Goal: Check status: Check status

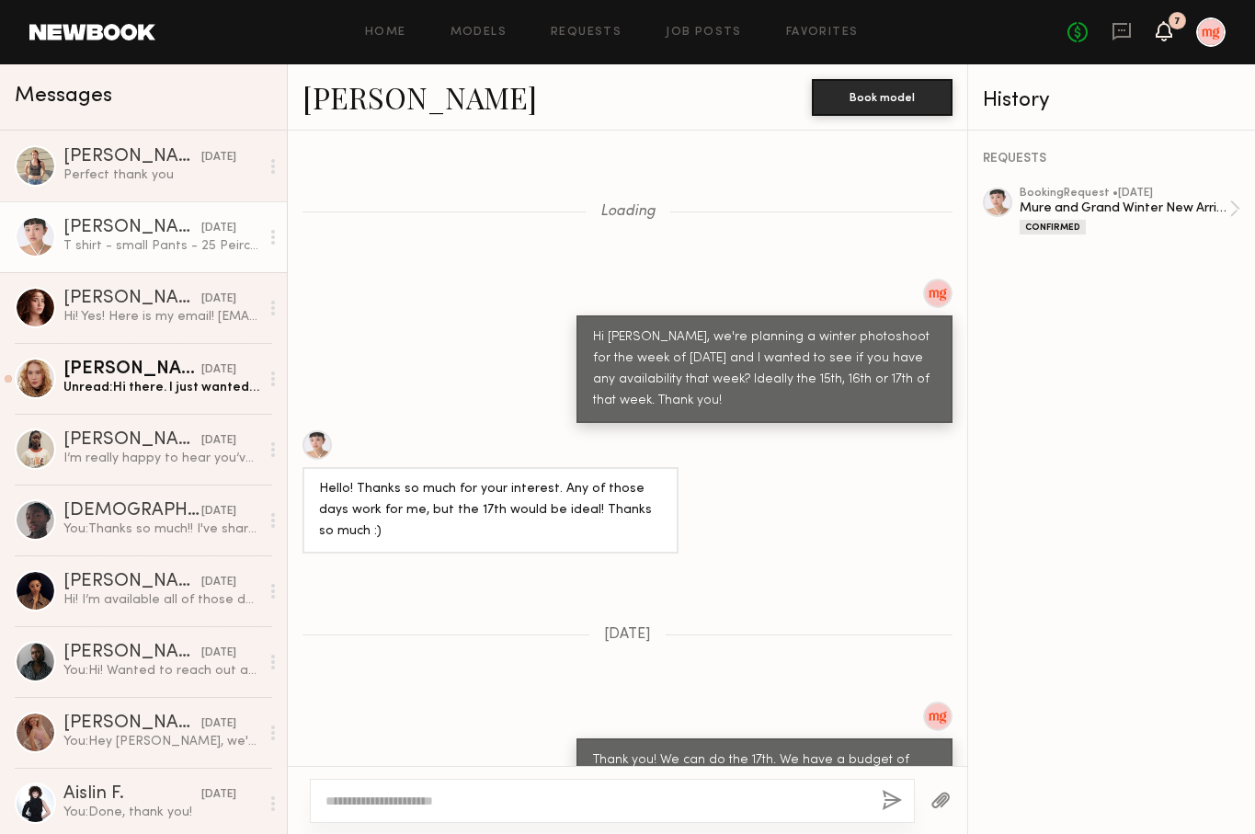
scroll to position [3249, 0]
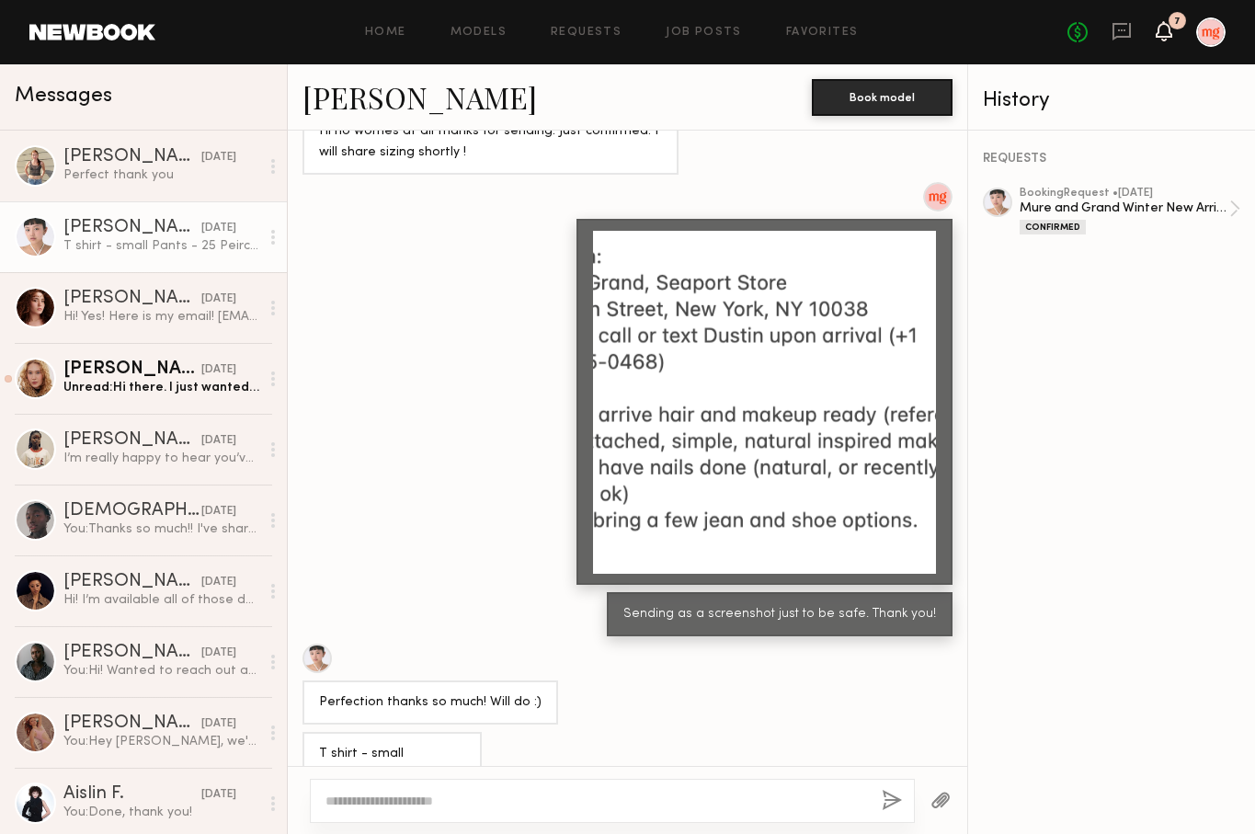
click at [1168, 31] on icon at bounding box center [1163, 30] width 15 height 13
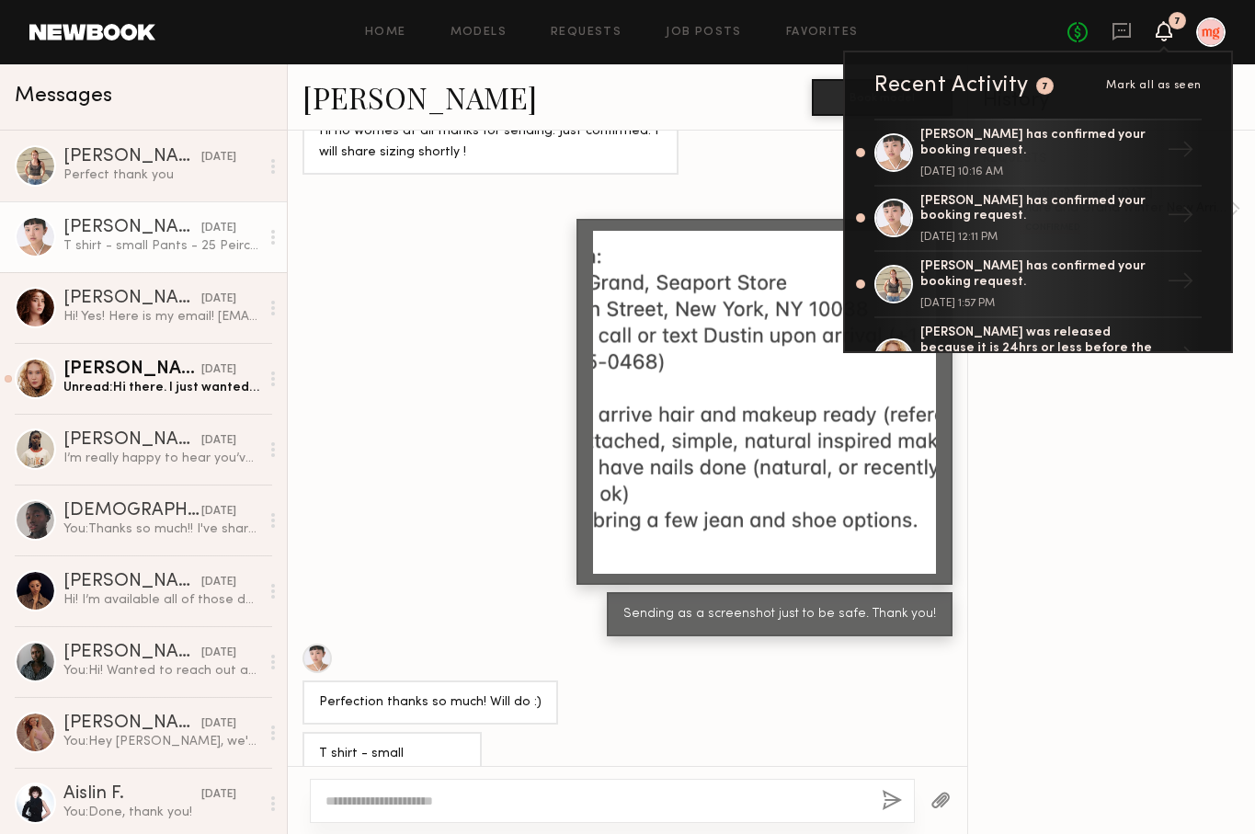
click at [1168, 31] on icon at bounding box center [1163, 30] width 15 height 13
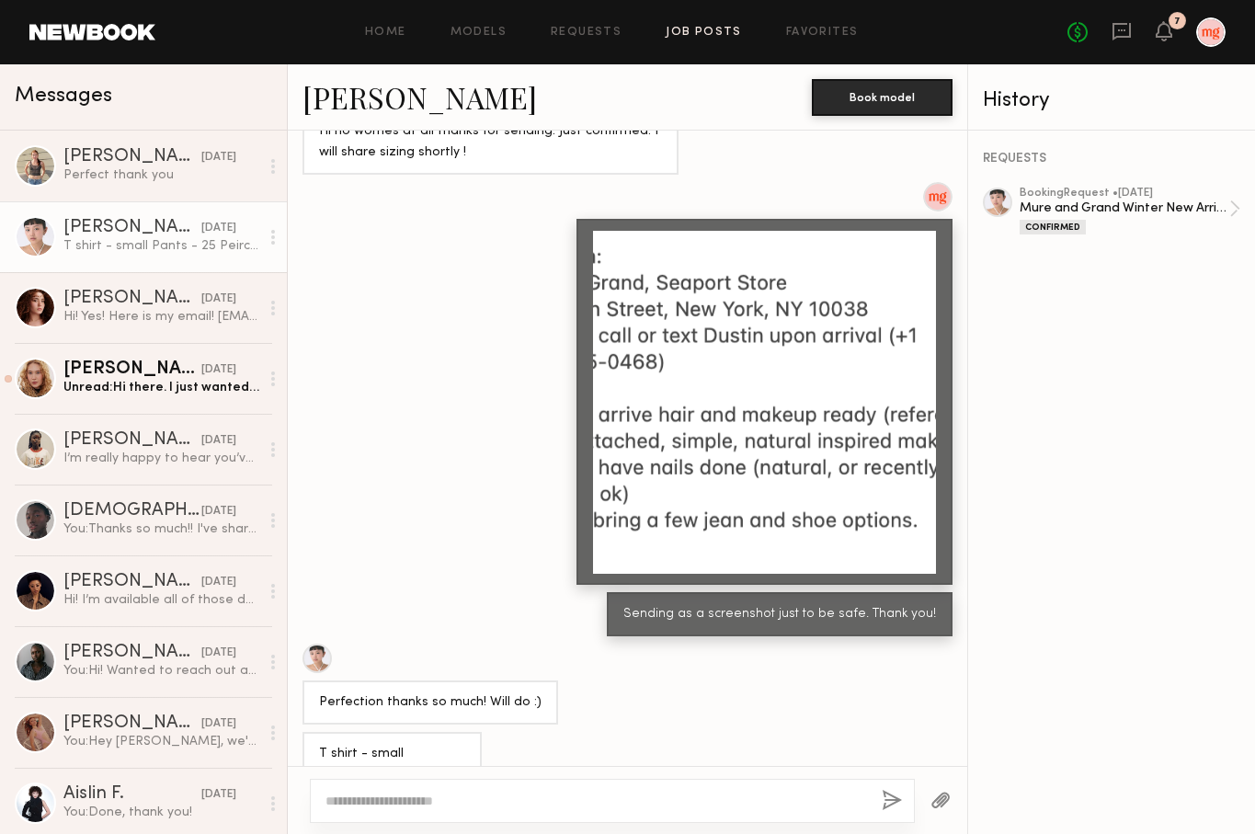
click at [721, 37] on link "Job Posts" at bounding box center [704, 33] width 76 height 12
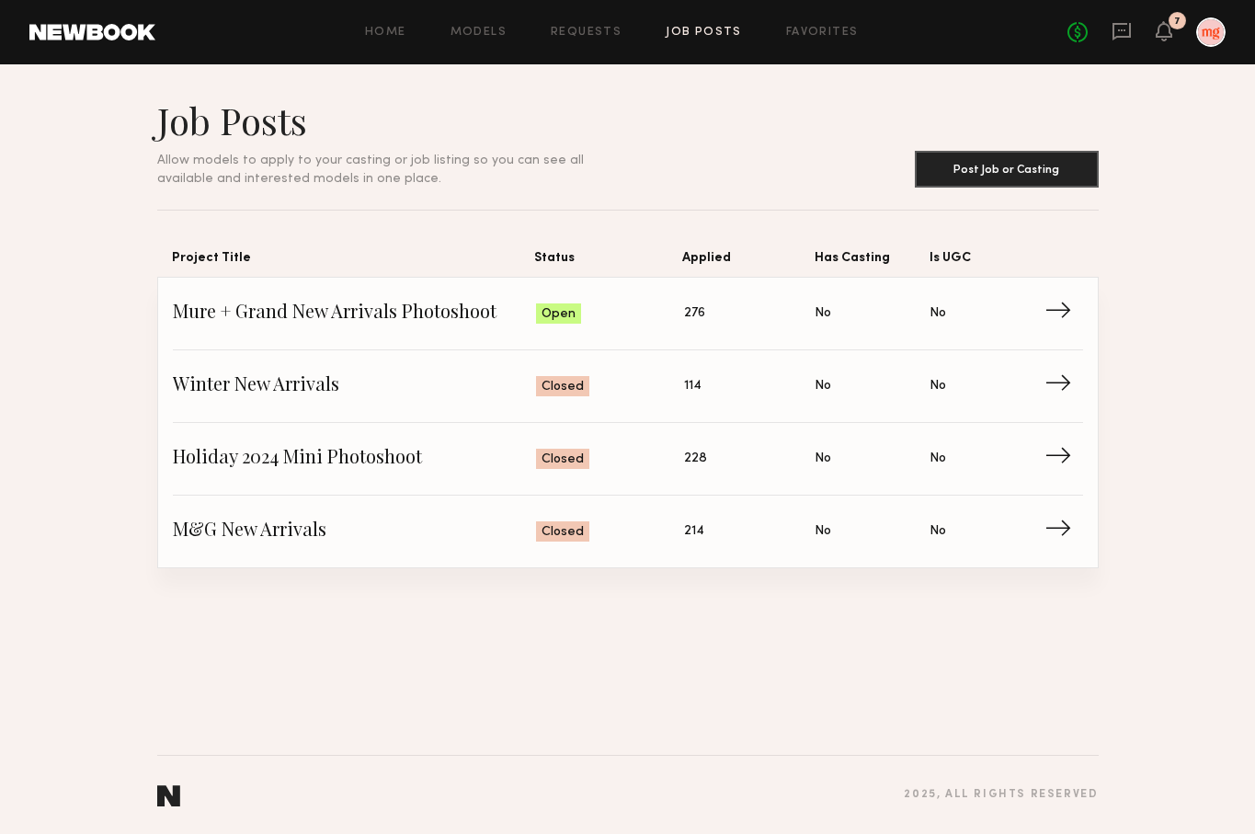
click at [1170, 44] on div "No fees up to $5,000 7" at bounding box center [1146, 31] width 158 height 29
click at [1165, 35] on icon at bounding box center [1163, 30] width 15 height 13
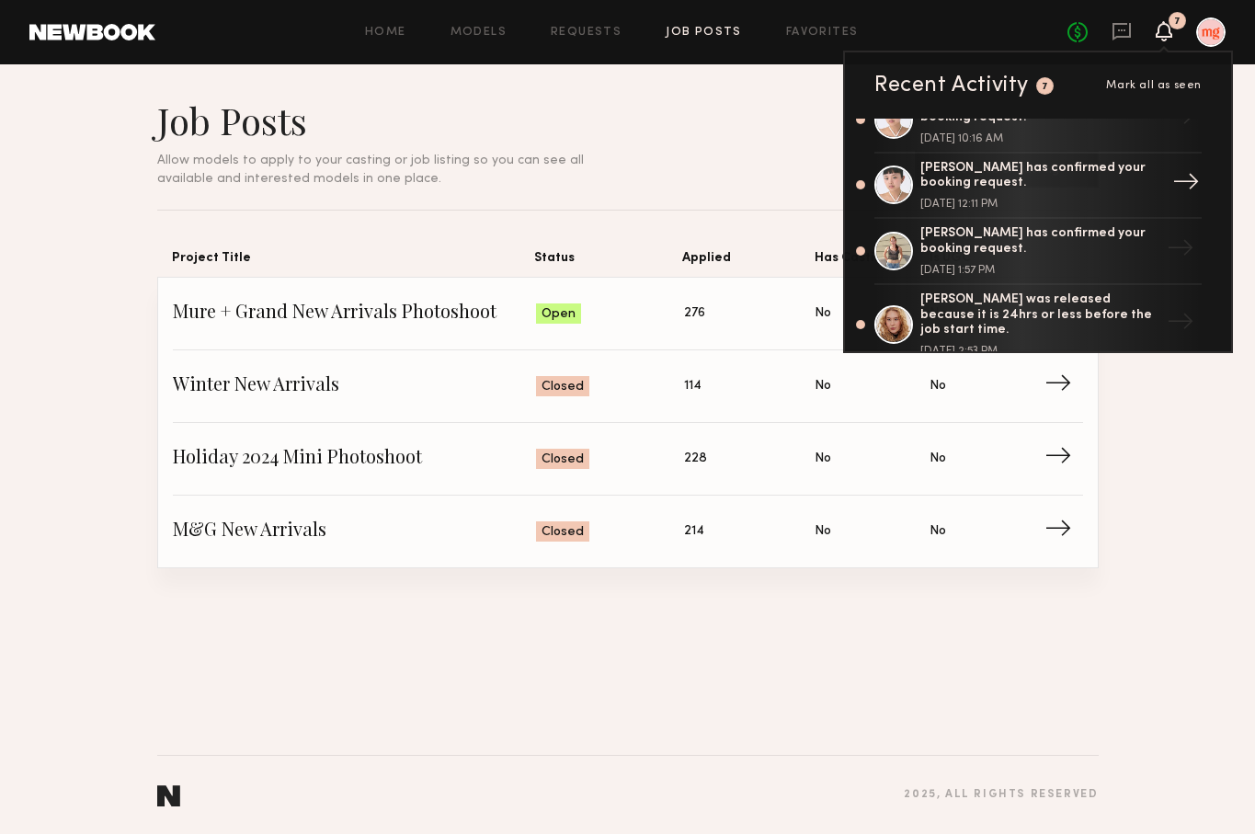
scroll to position [35, 0]
click at [1017, 242] on div "[PERSON_NAME] has confirmed your booking request." at bounding box center [1039, 239] width 239 height 31
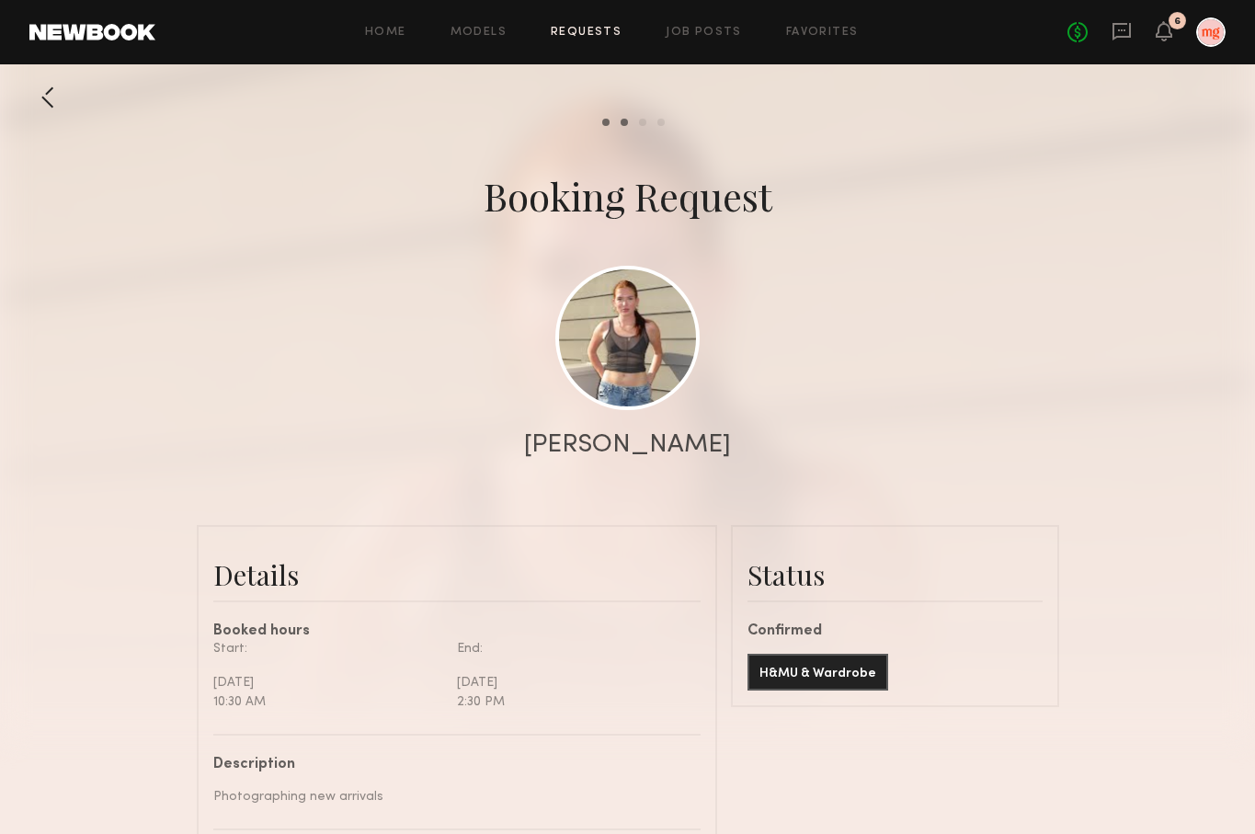
click at [1169, 22] on div "6" at bounding box center [1176, 20] width 17 height 17
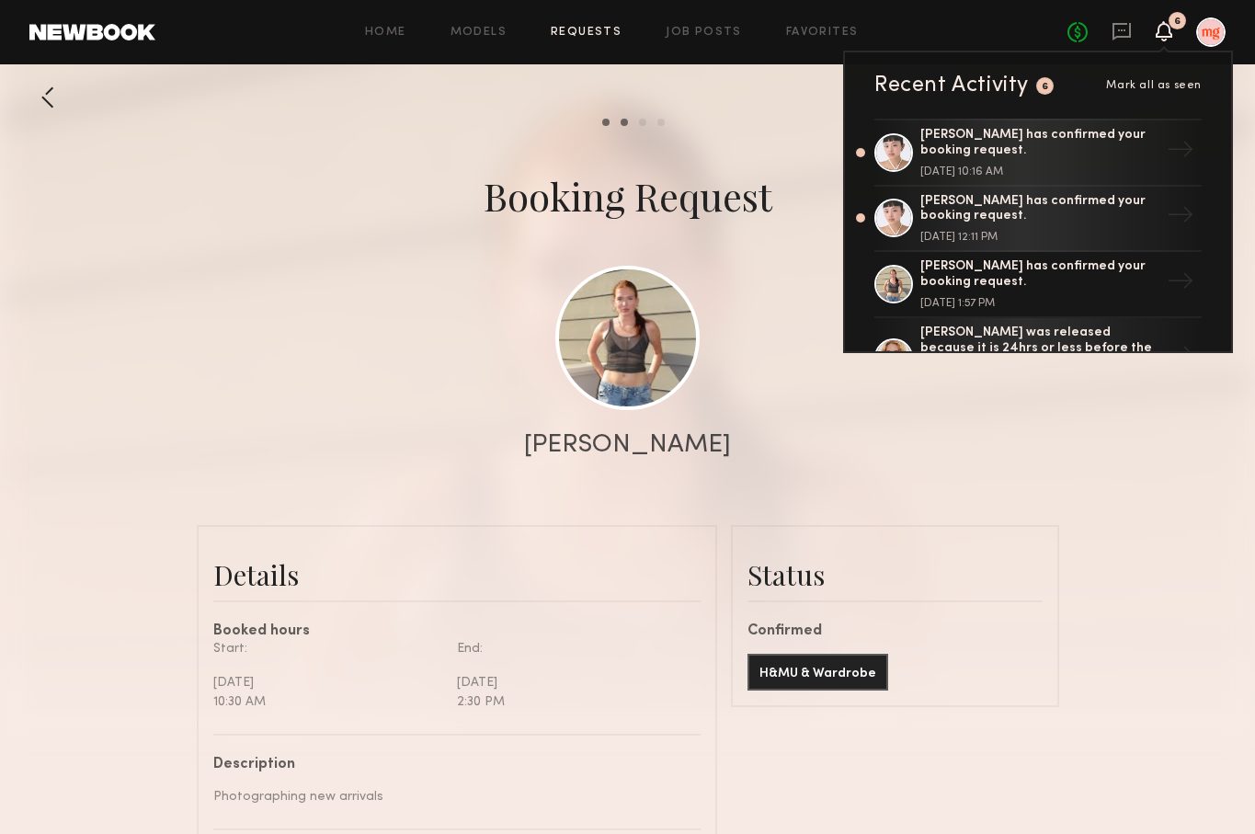
click at [1159, 33] on icon at bounding box center [1163, 30] width 15 height 13
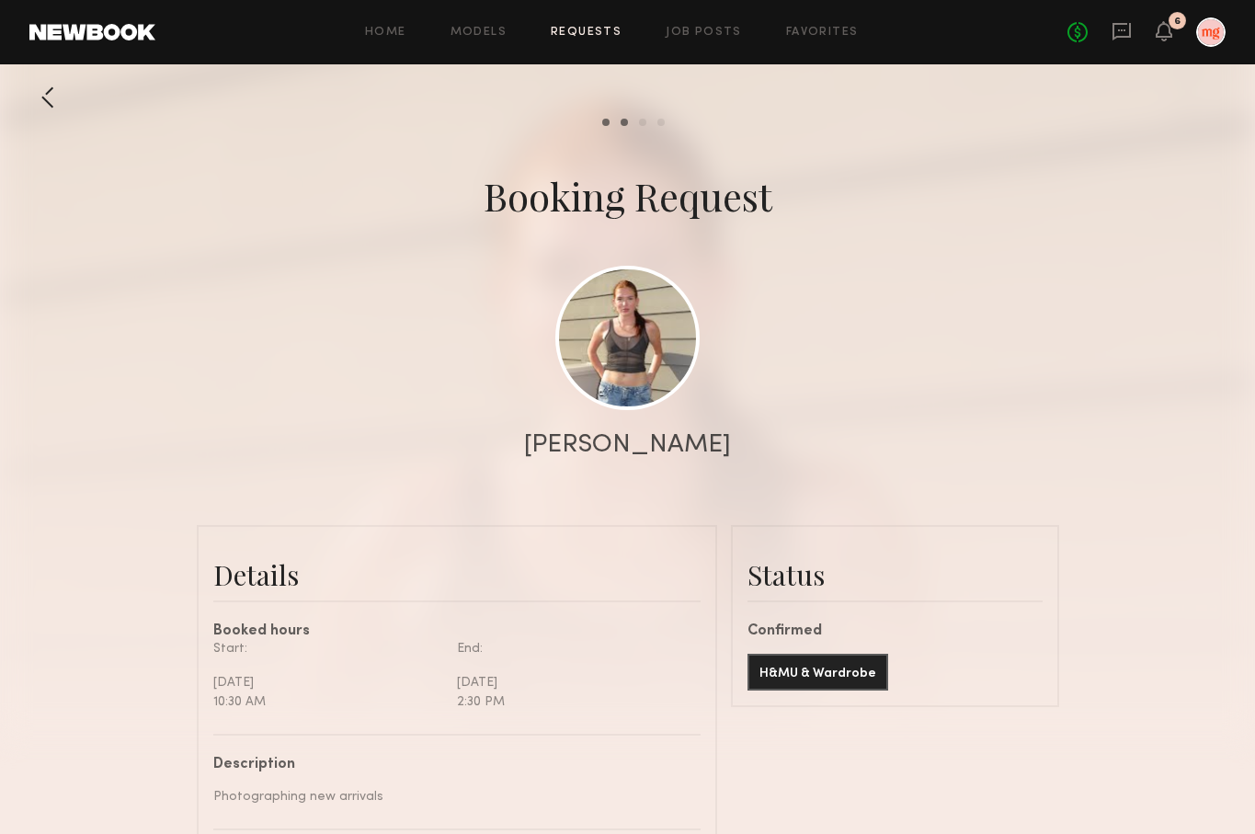
click at [1175, 22] on div "6" at bounding box center [1177, 22] width 6 height 10
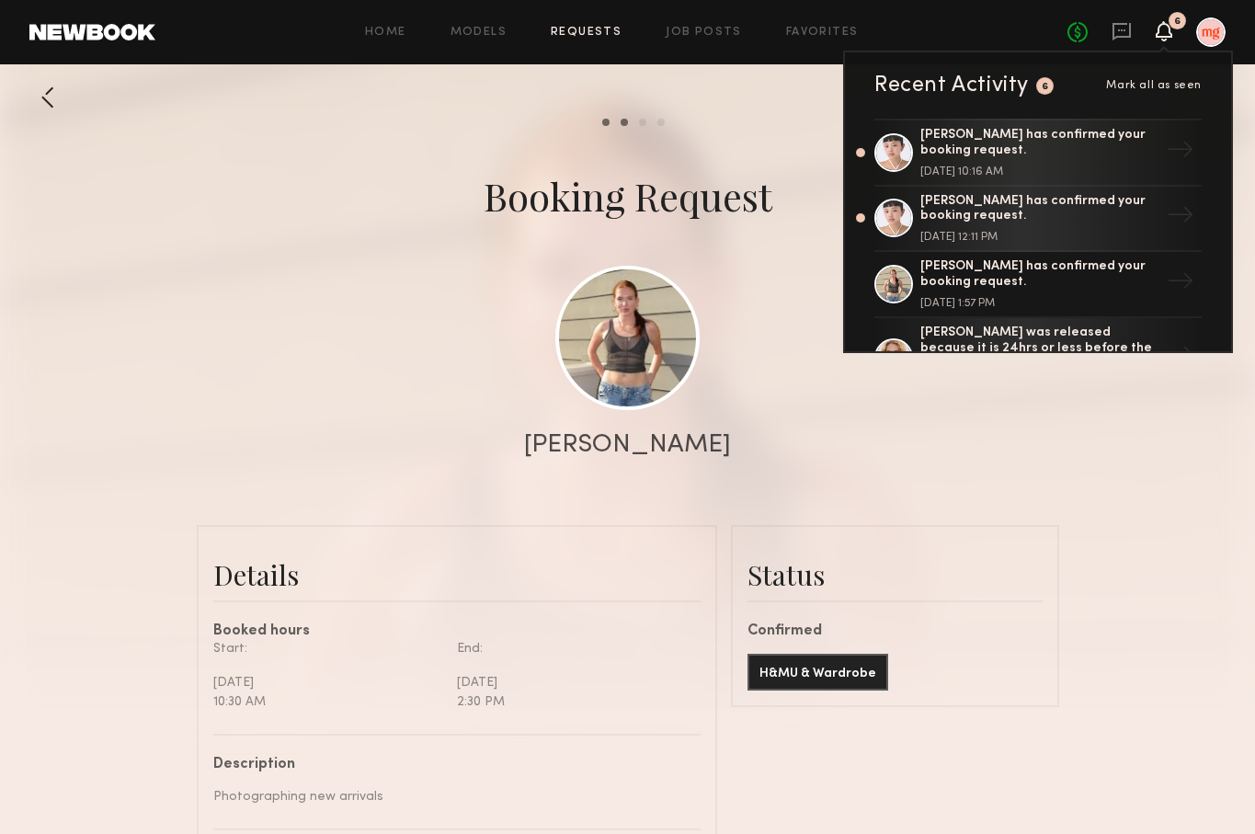
click at [1175, 22] on div "6" at bounding box center [1177, 22] width 6 height 10
